Goal: Task Accomplishment & Management: Manage account settings

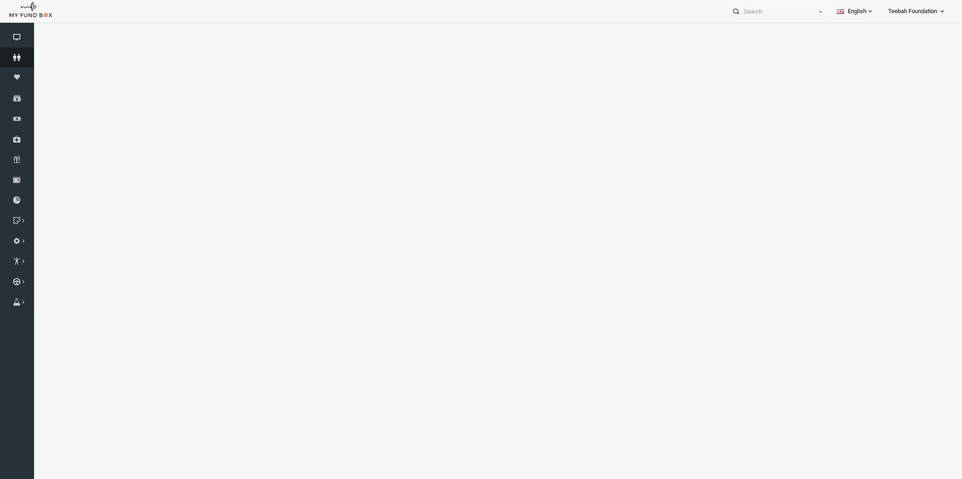
select select "100"
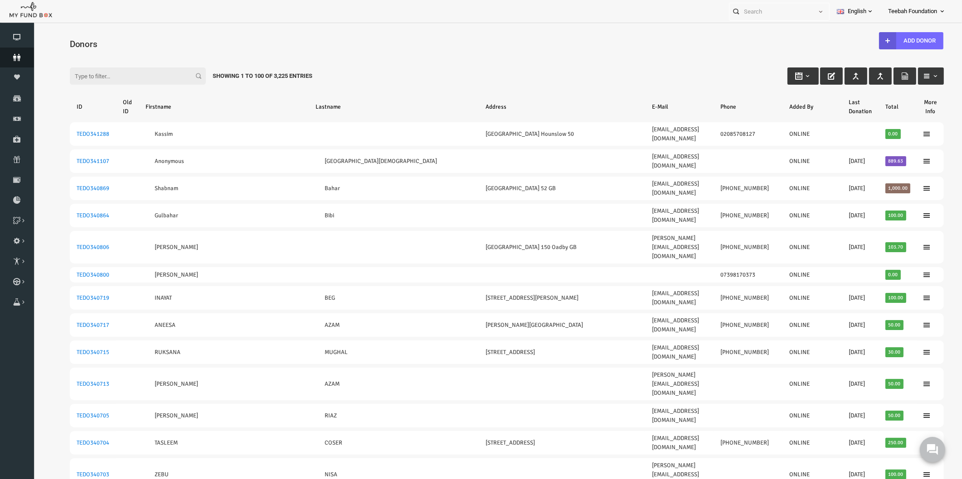
click at [21, 57] on icon at bounding box center [17, 57] width 34 height 7
click at [632, 69] on div "Filter: Showing 1 to 100 of 3,225 Entries" at bounding box center [488, 67] width 892 height 24
click at [15, 57] on icon at bounding box center [17, 57] width 34 height 7
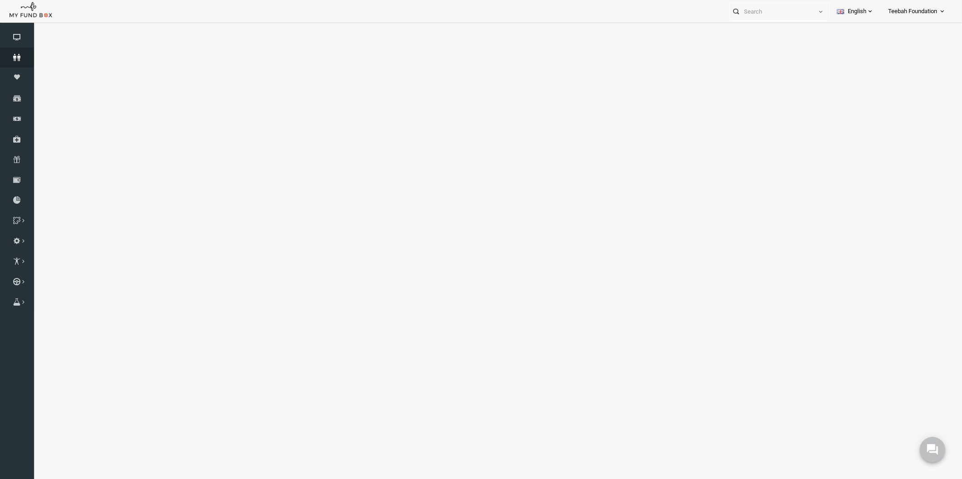
select select "100"
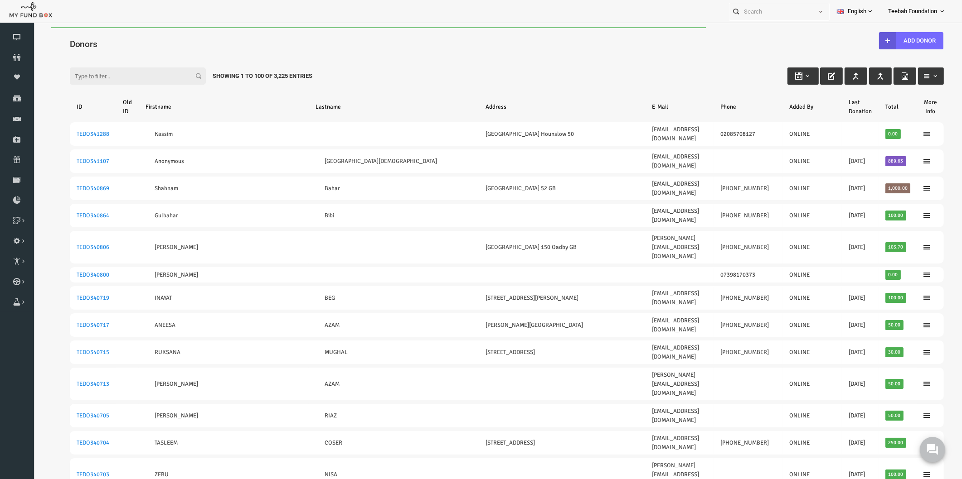
click at [349, 61] on div "Filter: Showing 1 to 100 of 3,225 Entries" at bounding box center [488, 67] width 892 height 24
click at [16, 55] on icon at bounding box center [17, 57] width 34 height 7
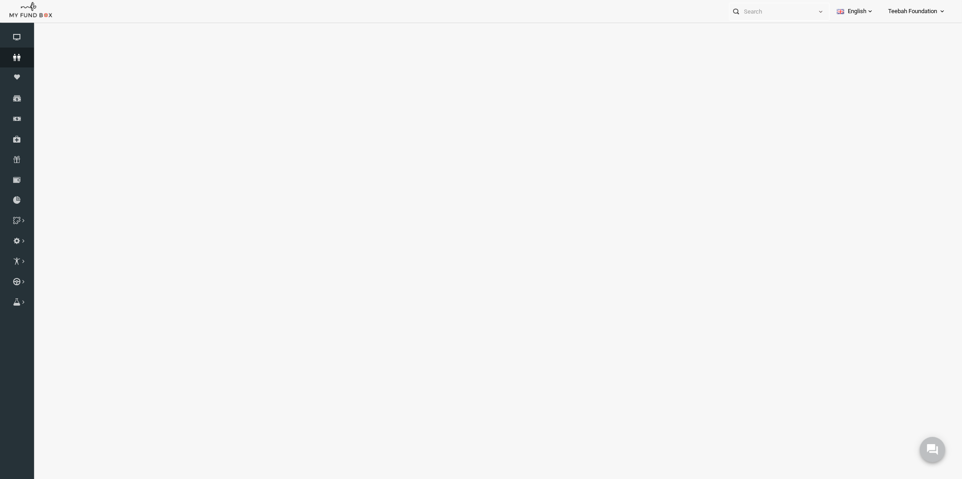
select select "100"
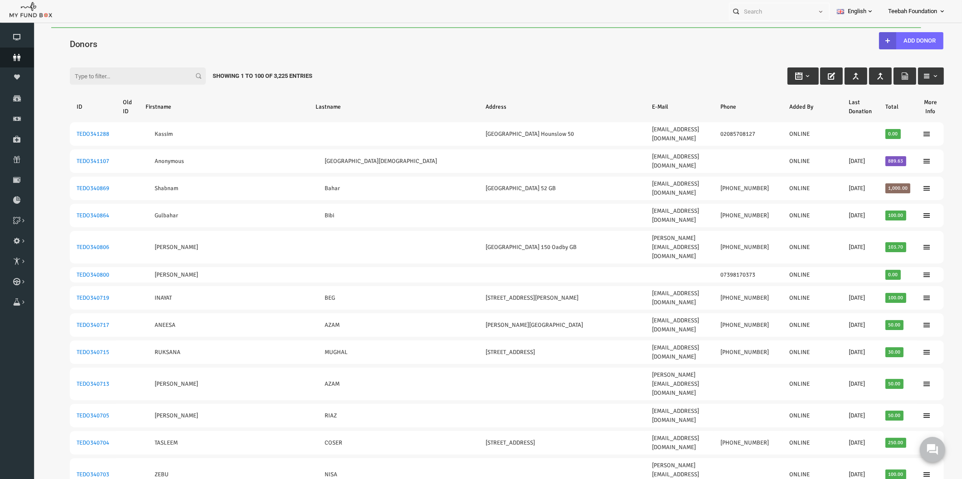
click at [13, 60] on icon at bounding box center [17, 57] width 34 height 7
click at [622, 62] on div "Filter: Showing 1 to 100 of 3,225 Entries" at bounding box center [488, 67] width 892 height 24
click at [680, 59] on div "Filter: Showing 1 to 100 of 3,225 Entries" at bounding box center [488, 67] width 892 height 24
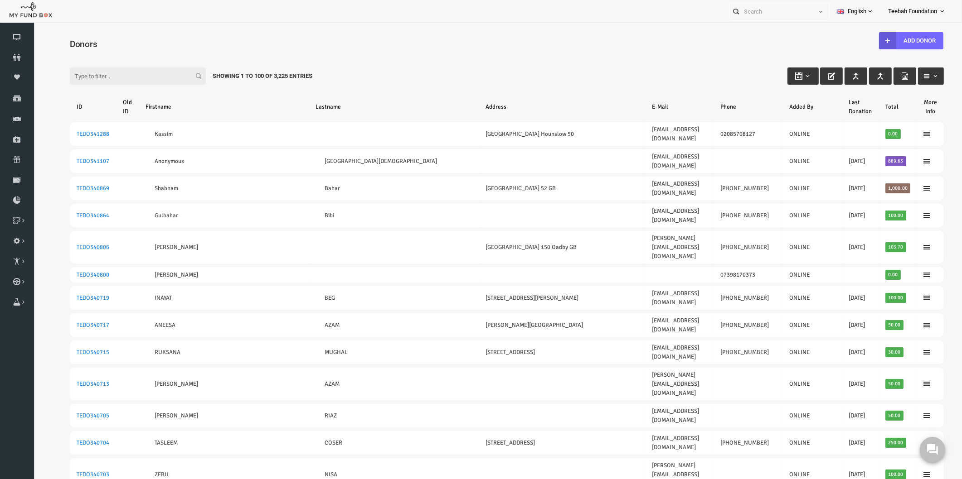
click at [605, 64] on div "Filter: Showing 1 to 100 of 3,225 Entries" at bounding box center [488, 67] width 892 height 24
click at [18, 63] on link "Donors" at bounding box center [17, 58] width 34 height 20
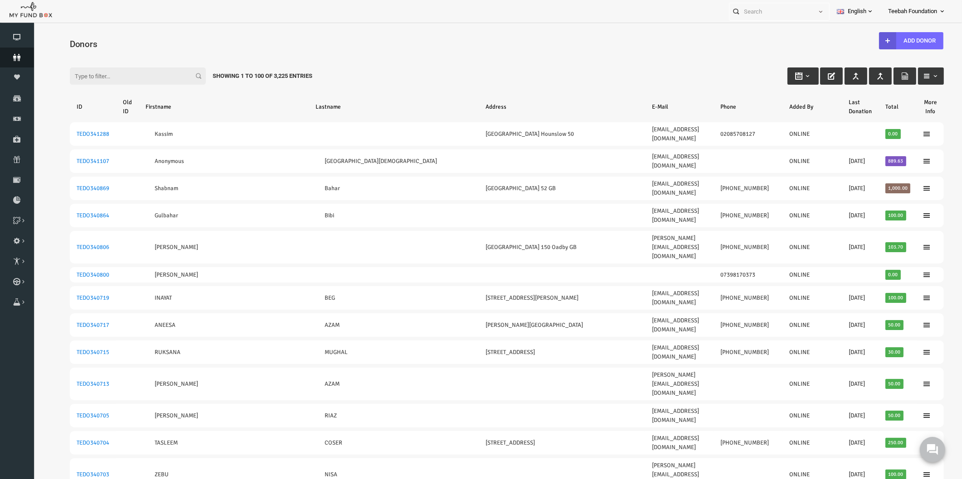
click at [18, 54] on icon at bounding box center [17, 57] width 34 height 7
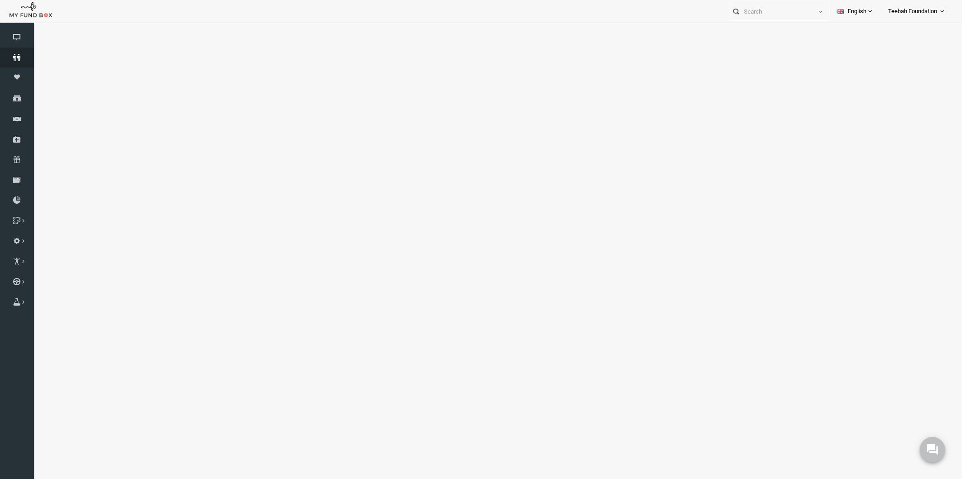
select select "100"
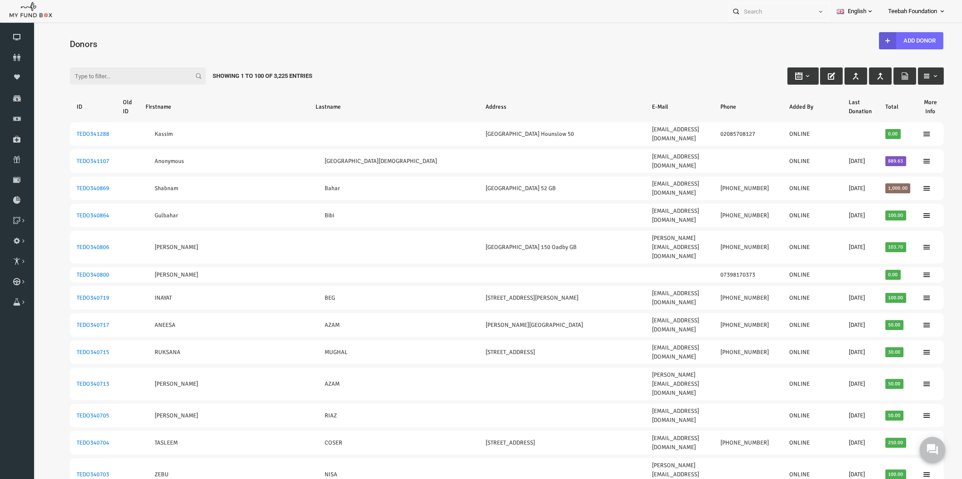
click at [82, 79] on input "Filter:" at bounding box center [119, 76] width 136 height 17
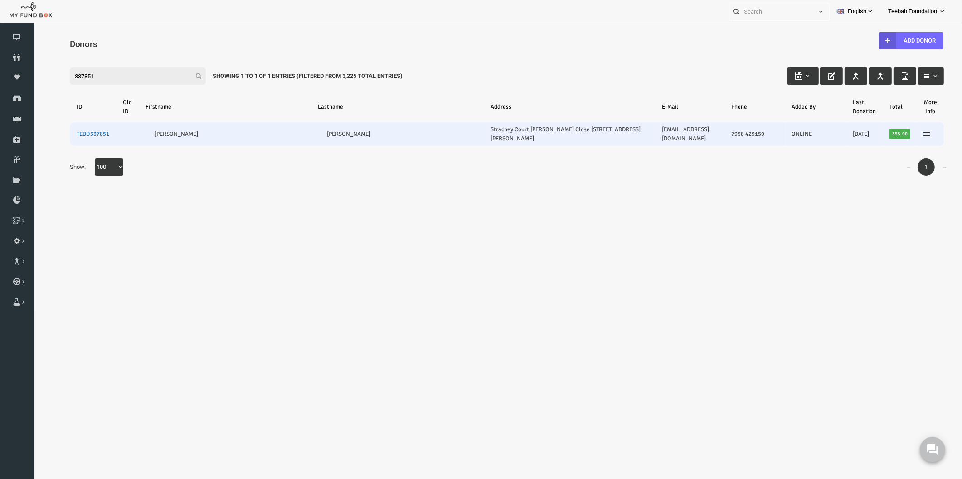
type input "337851"
click at [76, 131] on link "TEDO337851" at bounding box center [74, 134] width 33 height 7
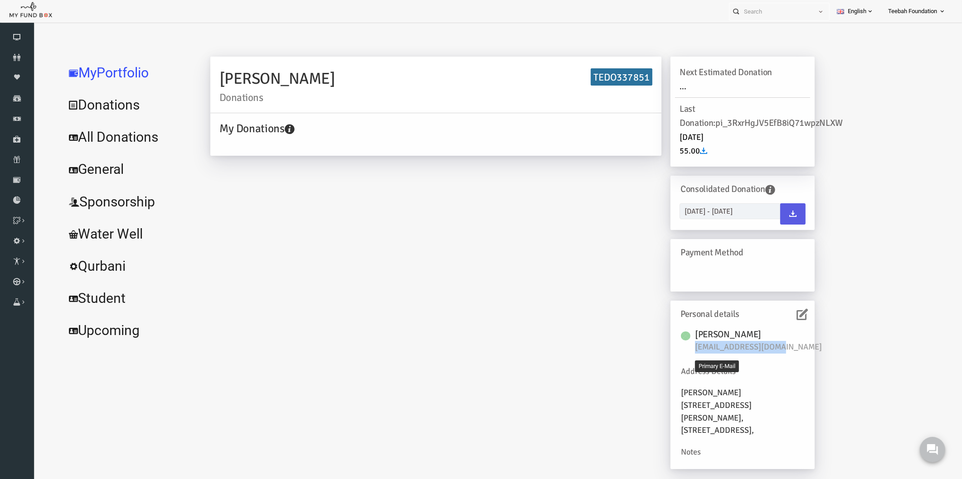
drag, startPoint x: 757, startPoint y: 347, endPoint x: 676, endPoint y: 349, distance: 81.2
click at [676, 349] on span "[EMAIL_ADDRESS][DOMAIN_NAME]" at bounding box center [744, 347] width 136 height 13
copy span "[EMAIL_ADDRESS][DOMAIN_NAME]"
click at [839, 224] on div "[PERSON_NAME] Donations TEDO337851 My Donations Get free account credit Get fre…" at bounding box center [560, 264] width 747 height 427
click at [742, 348] on span "[EMAIL_ADDRESS][DOMAIN_NAME]" at bounding box center [744, 347] width 136 height 13
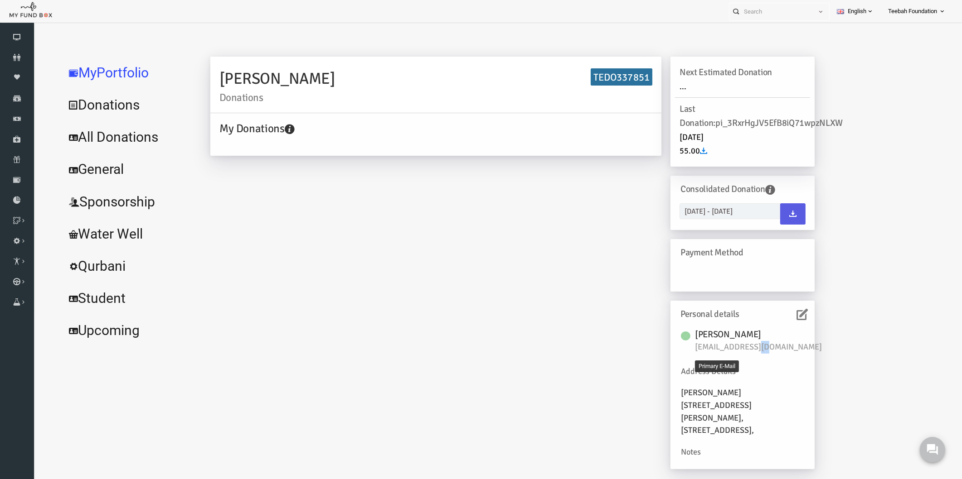
click at [742, 347] on span "[EMAIL_ADDRESS][DOMAIN_NAME]" at bounding box center [744, 347] width 136 height 13
copy div "[EMAIL_ADDRESS][DOMAIN_NAME]"
click at [786, 318] on icon at bounding box center [783, 314] width 11 height 11
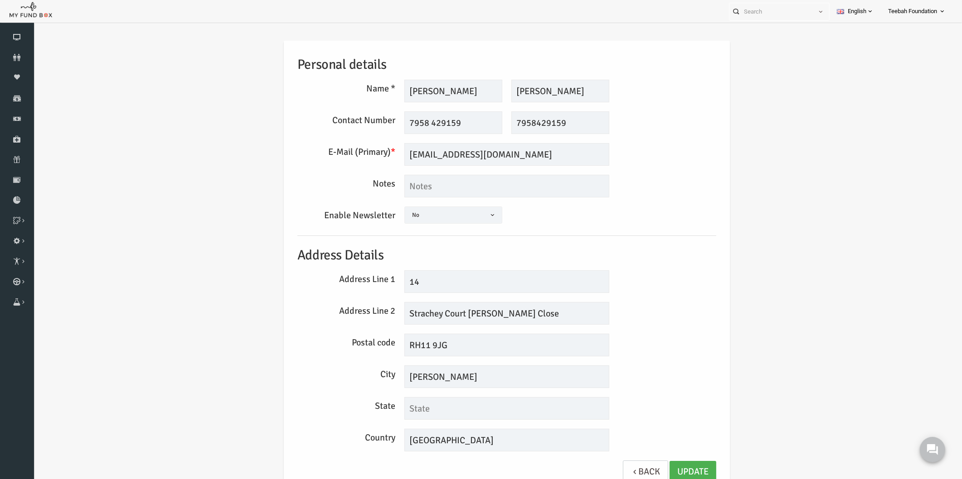
click at [786, 318] on div "Personal details Name * [PERSON_NAME] Description allows upto maximum of 255 ch…" at bounding box center [488, 269] width 910 height 484
click at [689, 325] on div "Personal details Name * [PERSON_NAME] Description allows upto maximum of 255 ch…" at bounding box center [488, 267] width 437 height 452
drag, startPoint x: 484, startPoint y: 154, endPoint x: 329, endPoint y: 169, distance: 156.2
click at [329, 169] on div "Personal details Name * [PERSON_NAME] Description allows upto maximum of 255 ch…" at bounding box center [488, 267] width 437 height 452
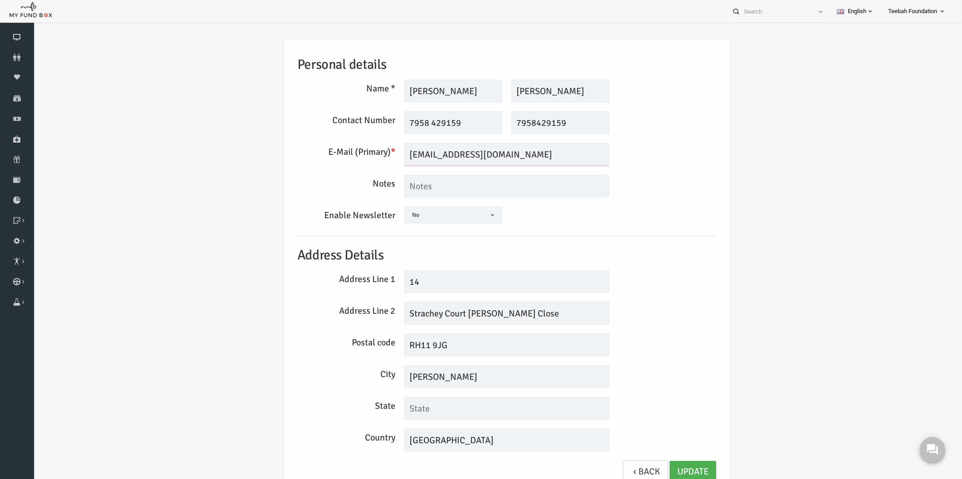
click at [426, 160] on input "[EMAIL_ADDRESS][DOMAIN_NAME]" at bounding box center [488, 154] width 205 height 23
click at [505, 155] on input "[EMAIL_ADDRESS][DOMAIN_NAME]" at bounding box center [488, 154] width 205 height 23
type input "[EMAIL_ADDRESS][DOMAIN_NAME]"
drag, startPoint x: 505, startPoint y: 155, endPoint x: 349, endPoint y: 179, distance: 157.6
click at [349, 179] on div "Personal details Name * [PERSON_NAME] Description allows upto maximum of 255 ch…" at bounding box center [488, 267] width 437 height 452
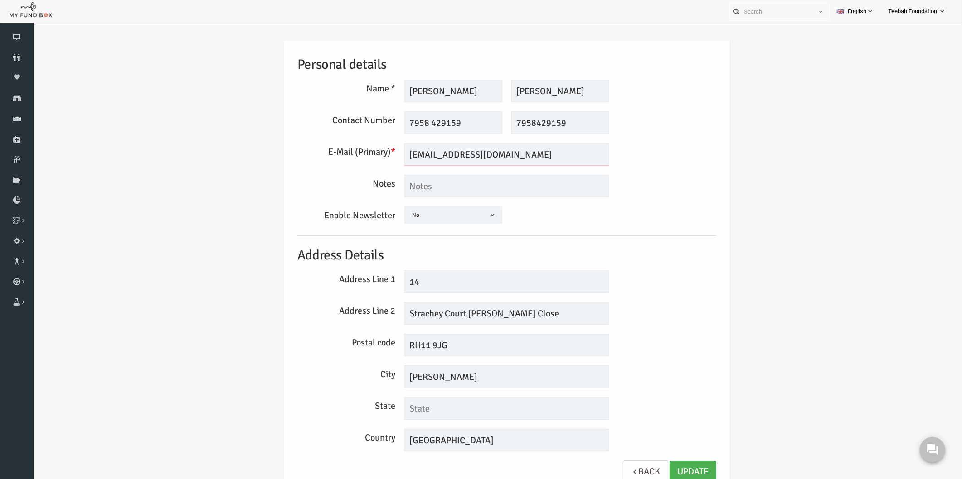
click at [478, 153] on input "[EMAIL_ADDRESS][DOMAIN_NAME]" at bounding box center [488, 154] width 205 height 23
drag, startPoint x: 467, startPoint y: 160, endPoint x: 365, endPoint y: 164, distance: 102.1
click at [365, 164] on div "E-Mail (Primary) * [EMAIL_ADDRESS][DOMAIN_NAME] We will be sending invoices to …" at bounding box center [488, 154] width 428 height 23
click at [663, 209] on div "Enable Newsletter Yes No No" at bounding box center [488, 217] width 428 height 20
drag, startPoint x: 487, startPoint y: 156, endPoint x: 327, endPoint y: 164, distance: 160.6
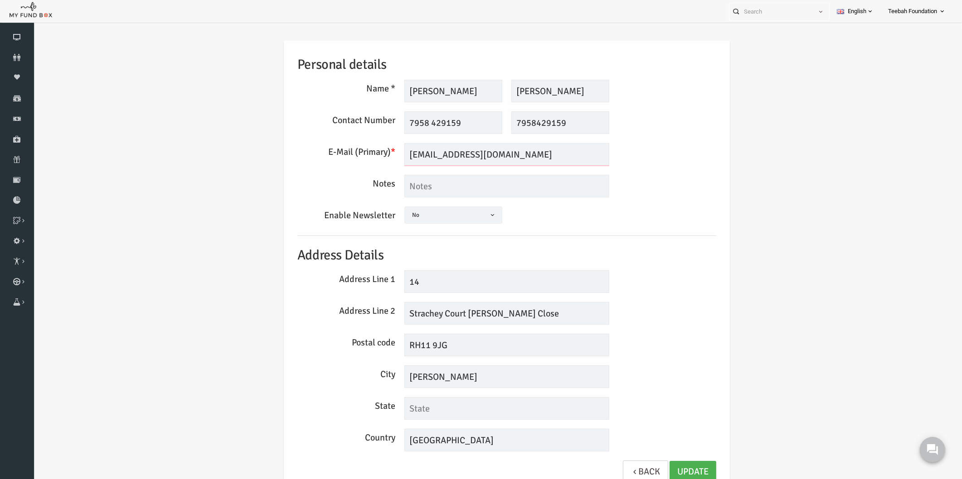
click at [327, 164] on div "E-Mail (Primary) * [EMAIL_ADDRESS][DOMAIN_NAME] We will be sending invoices to …" at bounding box center [488, 154] width 428 height 23
click at [492, 164] on input "[EMAIL_ADDRESS][DOMAIN_NAME]" at bounding box center [488, 154] width 205 height 23
click at [485, 153] on input "[EMAIL_ADDRESS][DOMAIN_NAME]" at bounding box center [488, 154] width 205 height 23
drag, startPoint x: 482, startPoint y: 155, endPoint x: 362, endPoint y: 156, distance: 119.7
click at [362, 156] on div "E-Mail (Primary) * [EMAIL_ADDRESS][DOMAIN_NAME] We will be sending invoices to …" at bounding box center [488, 154] width 428 height 23
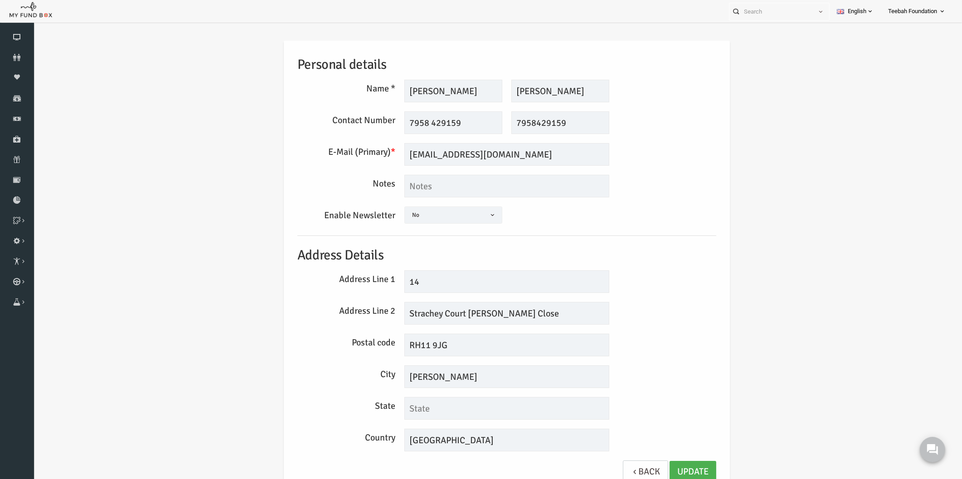
click at [737, 141] on div "Personal details Name * [PERSON_NAME] Description allows upto maximum of 255 ch…" at bounding box center [488, 269] width 910 height 484
click at [776, 144] on div "Personal details Name * [PERSON_NAME] Description allows upto maximum of 255 ch…" at bounding box center [488, 269] width 910 height 484
click at [21, 57] on icon at bounding box center [17, 57] width 34 height 7
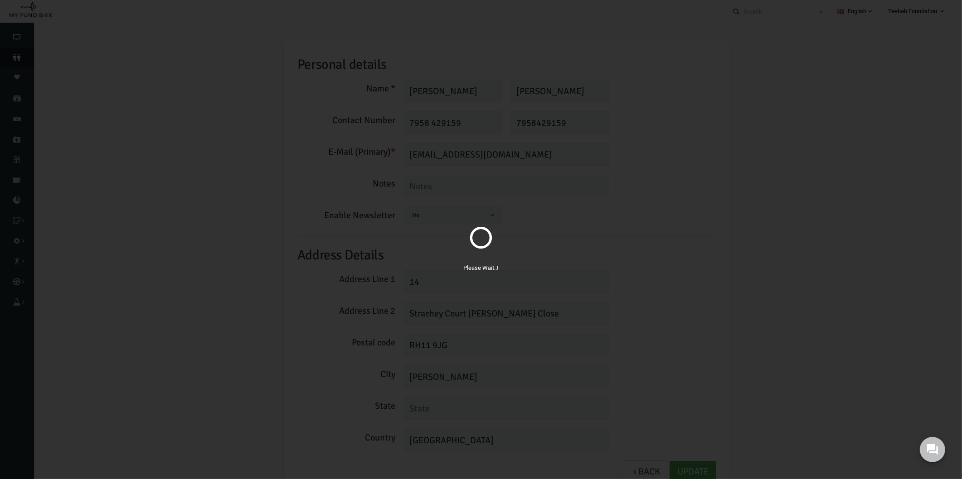
click at [21, 57] on div "Please Wait..!" at bounding box center [481, 239] width 962 height 479
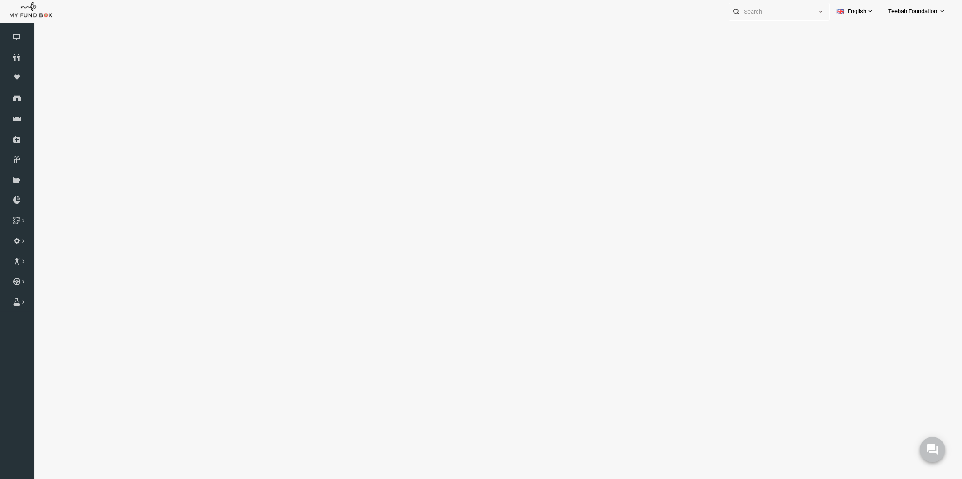
select select "100"
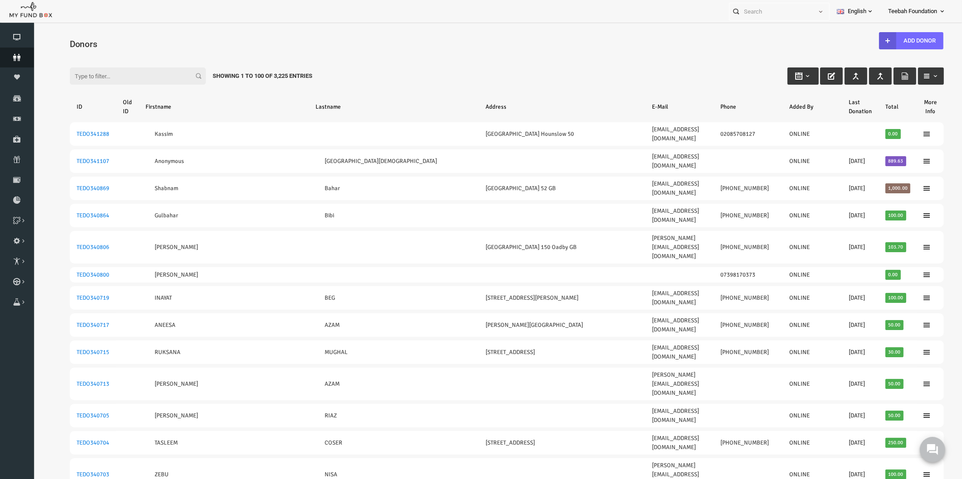
click at [15, 60] on icon at bounding box center [17, 57] width 34 height 7
click at [8, 55] on icon at bounding box center [17, 57] width 34 height 7
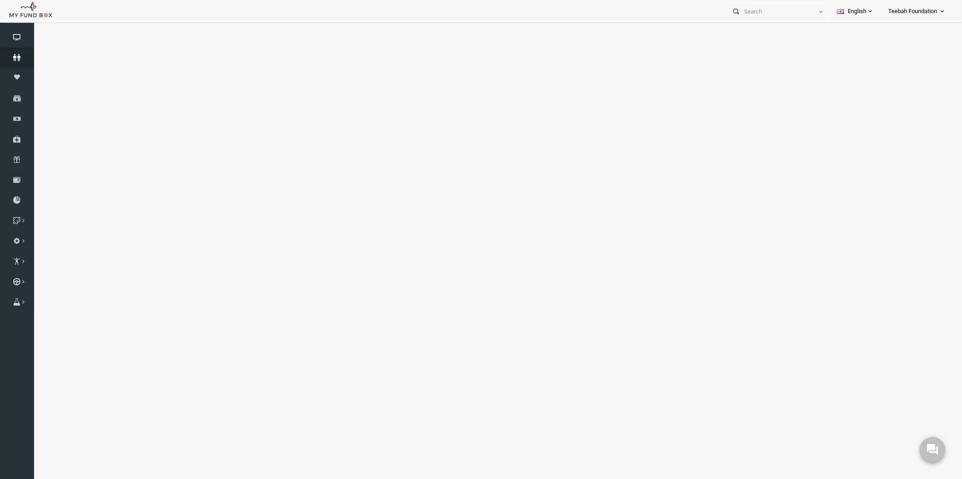
select select "100"
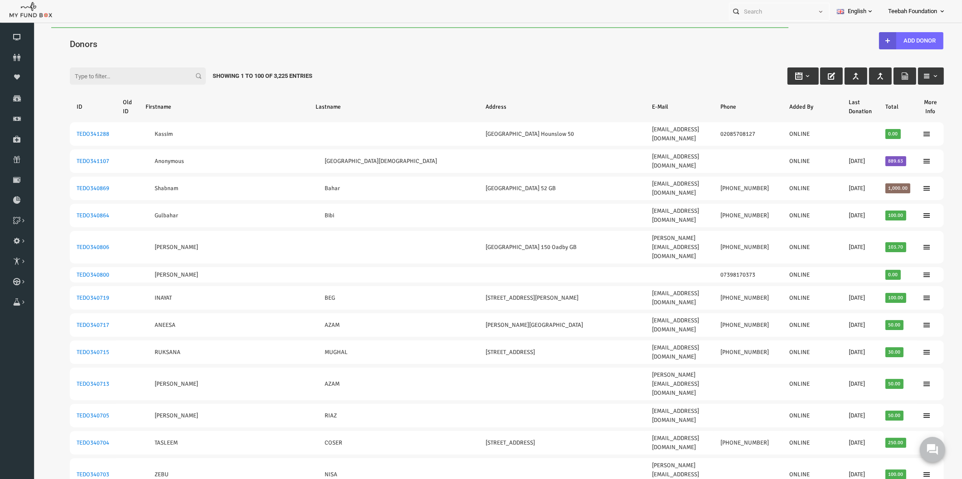
click at [291, 33] on div "Donors" at bounding box center [488, 42] width 892 height 31
